Goal: Find specific page/section: Find specific page/section

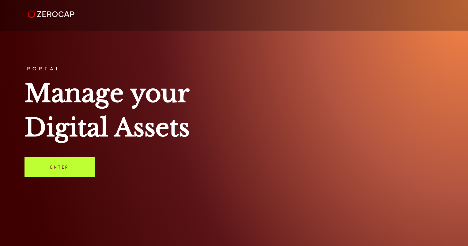
click at [49, 166] on link "Enter" at bounding box center [60, 167] width 70 height 20
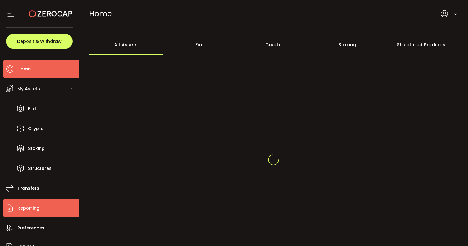
click at [30, 206] on span "Reporting" at bounding box center [28, 208] width 22 height 9
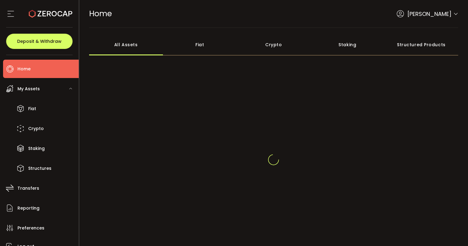
click at [164, 88] on div at bounding box center [274, 159] width 370 height 147
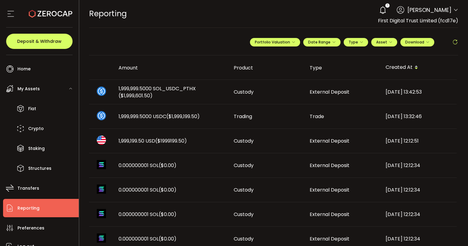
click at [456, 42] on icon at bounding box center [456, 42] width 6 height 6
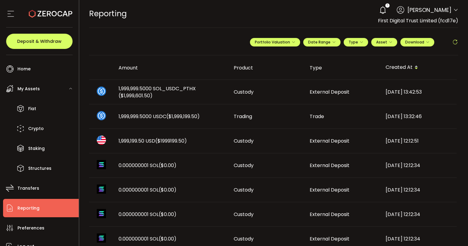
click at [454, 42] on icon at bounding box center [456, 42] width 6 height 6
click at [455, 43] on icon at bounding box center [456, 42] width 6 height 6
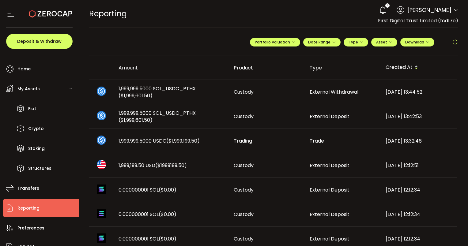
click at [455, 43] on icon at bounding box center [456, 42] width 6 height 6
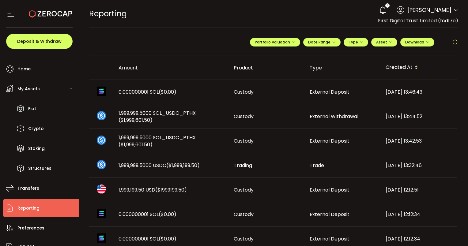
click at [455, 43] on icon at bounding box center [456, 42] width 6 height 6
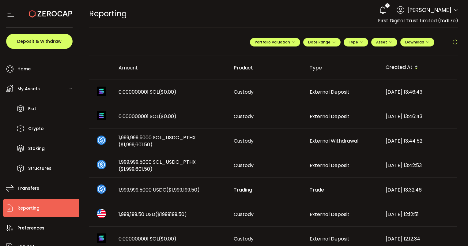
click at [455, 43] on icon at bounding box center [456, 42] width 6 height 6
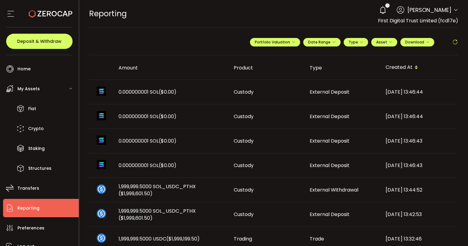
click at [455, 43] on icon at bounding box center [456, 42] width 6 height 6
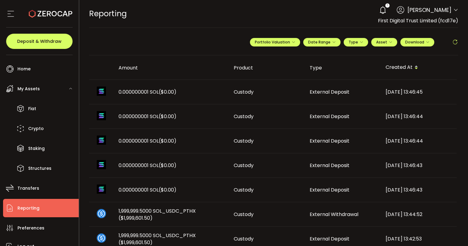
click at [455, 43] on icon at bounding box center [456, 42] width 6 height 6
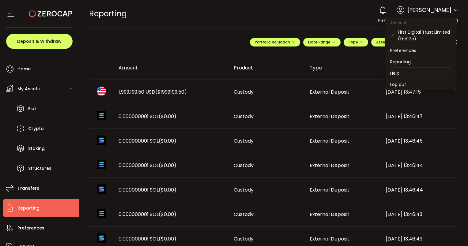
click at [454, 11] on icon at bounding box center [456, 10] width 5 height 5
click at [411, 84] on li "Log out" at bounding box center [421, 84] width 71 height 11
